Goal: Information Seeking & Learning: Learn about a topic

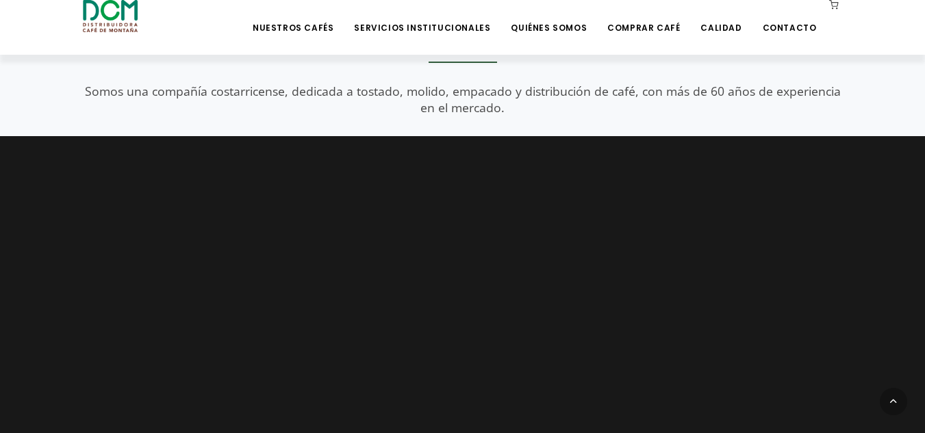
scroll to position [1437, 0]
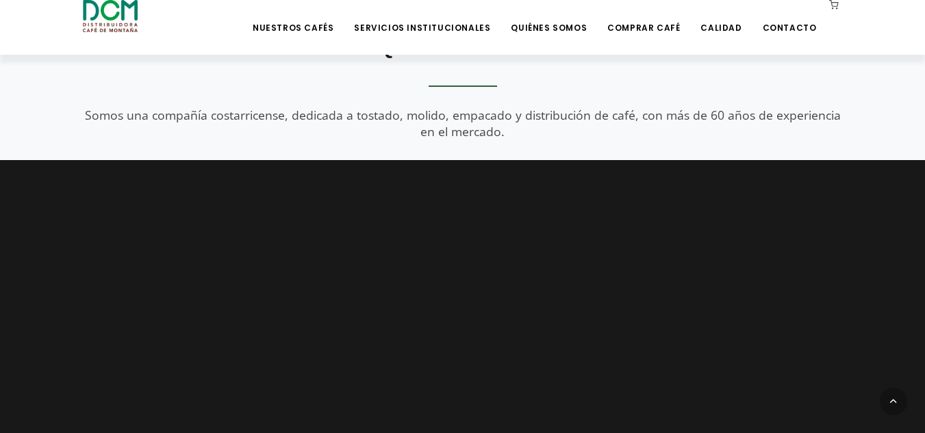
click at [566, 350] on video at bounding box center [462, 333] width 925 height 346
click at [672, 246] on video at bounding box center [462, 333] width 925 height 346
click at [609, 374] on video at bounding box center [462, 333] width 925 height 346
click at [896, 400] on icon at bounding box center [893, 401] width 27 height 27
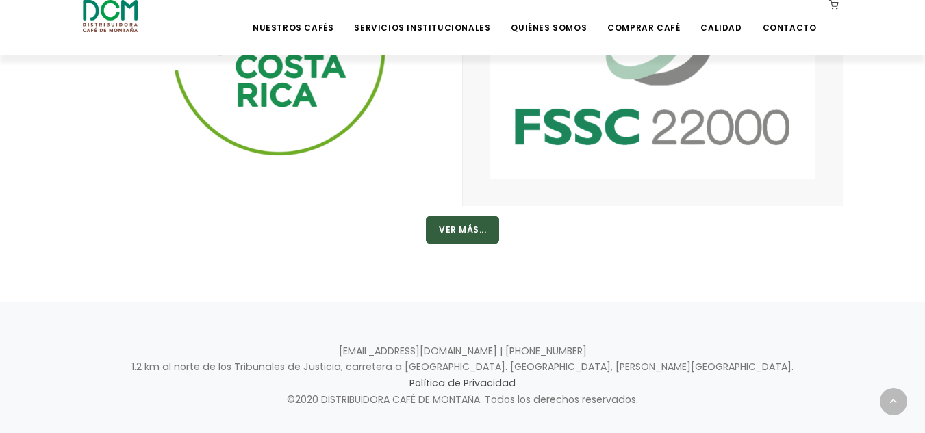
scroll to position [2353, 0]
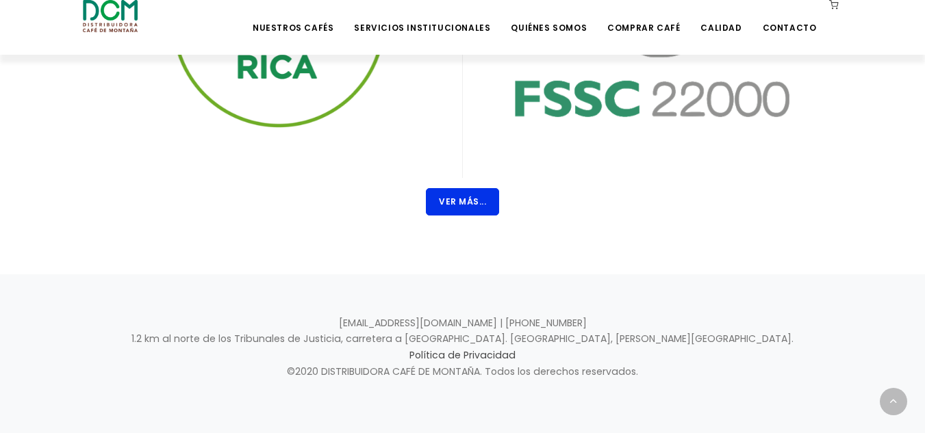
click at [455, 190] on button "Ver Más..." at bounding box center [462, 201] width 73 height 27
